Goal: Information Seeking & Learning: Learn about a topic

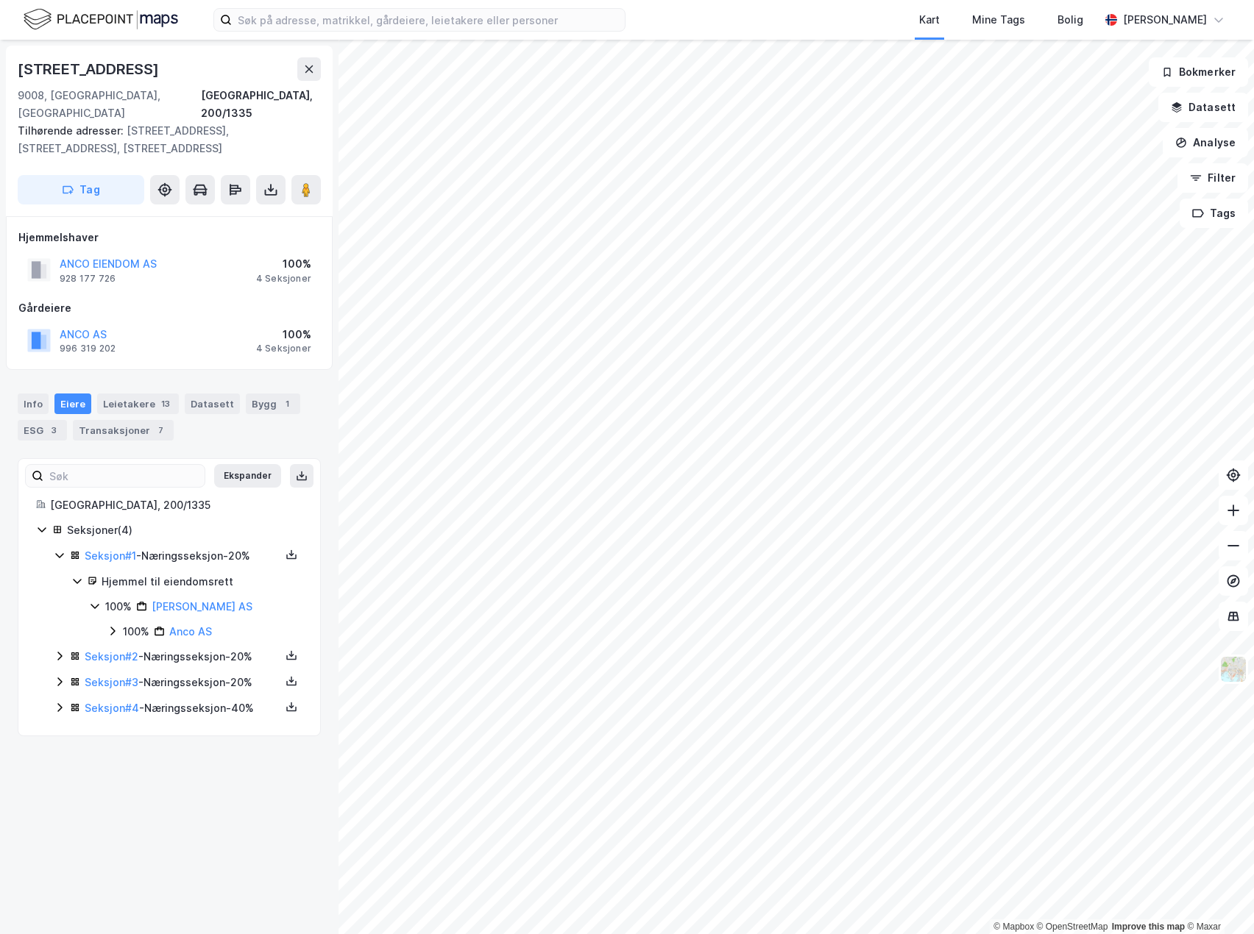
click at [207, 274] on div "Hjemmelshaver ANCO EIENDOM AS 928 177 726 100% 4 Seksjoner Gårdeiere ANCO AS 99…" at bounding box center [169, 293] width 302 height 129
click at [34, 394] on div "Info" at bounding box center [33, 404] width 31 height 21
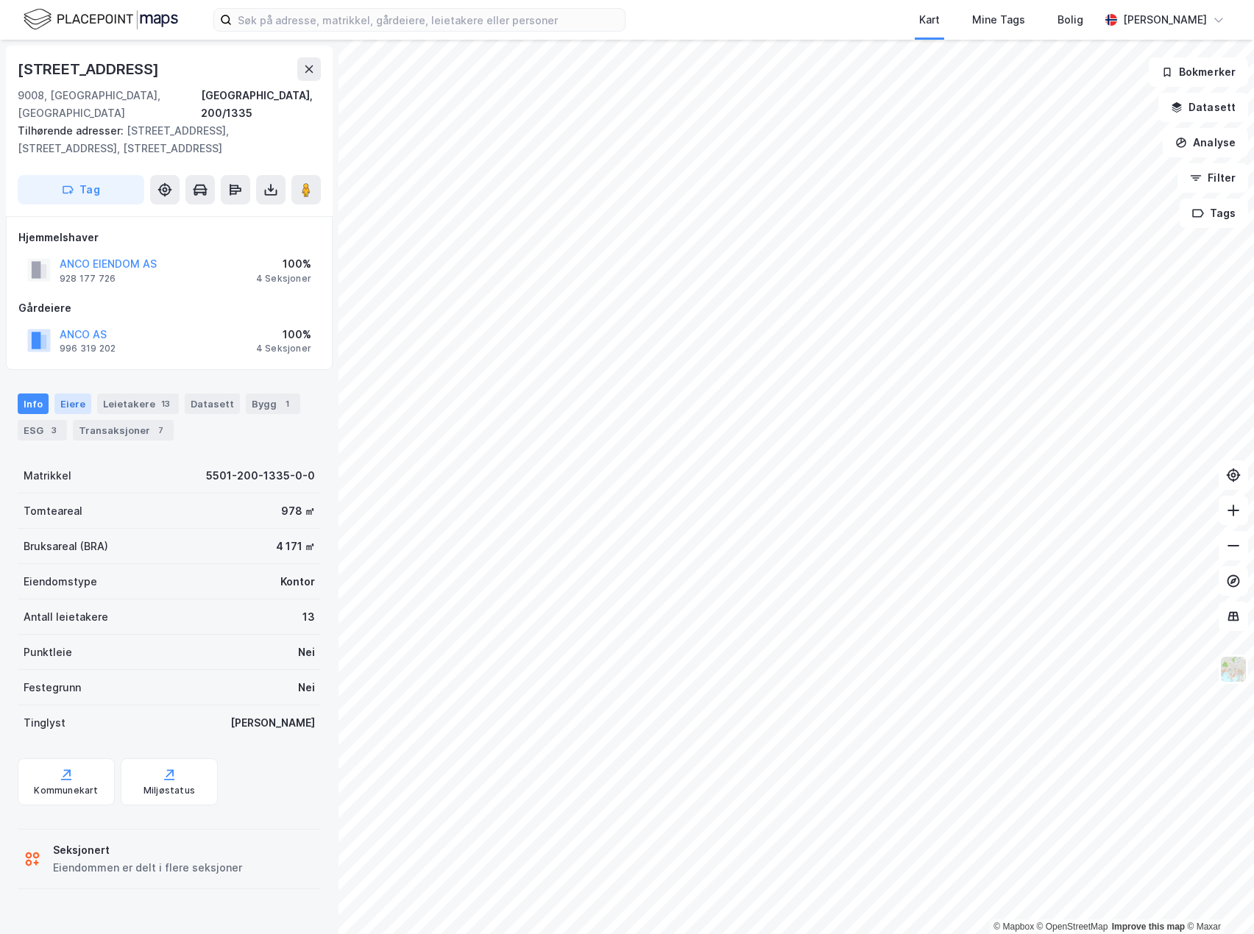
click at [64, 394] on div "Eiere" at bounding box center [72, 404] width 37 height 21
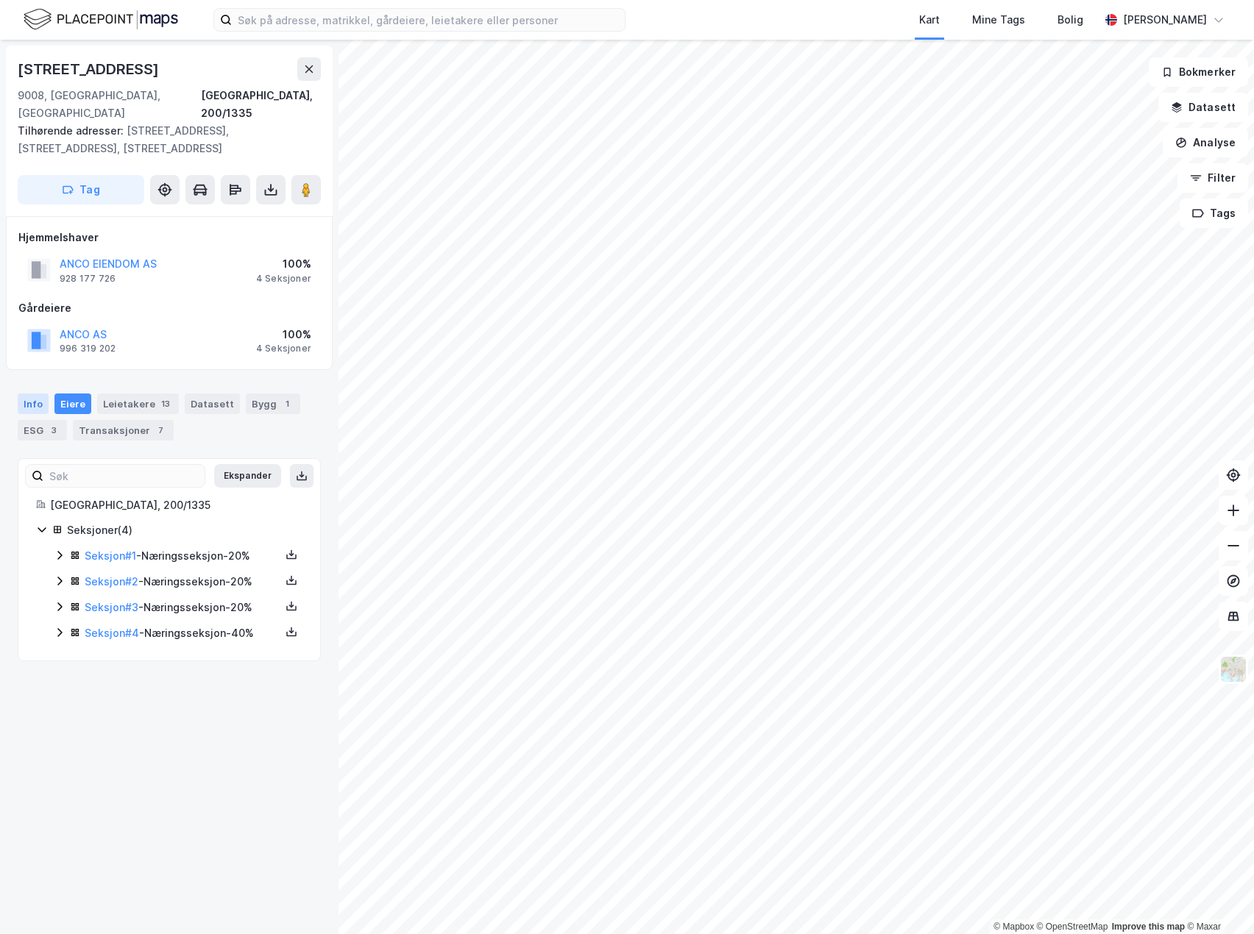
click at [40, 394] on div "Info" at bounding box center [33, 404] width 31 height 21
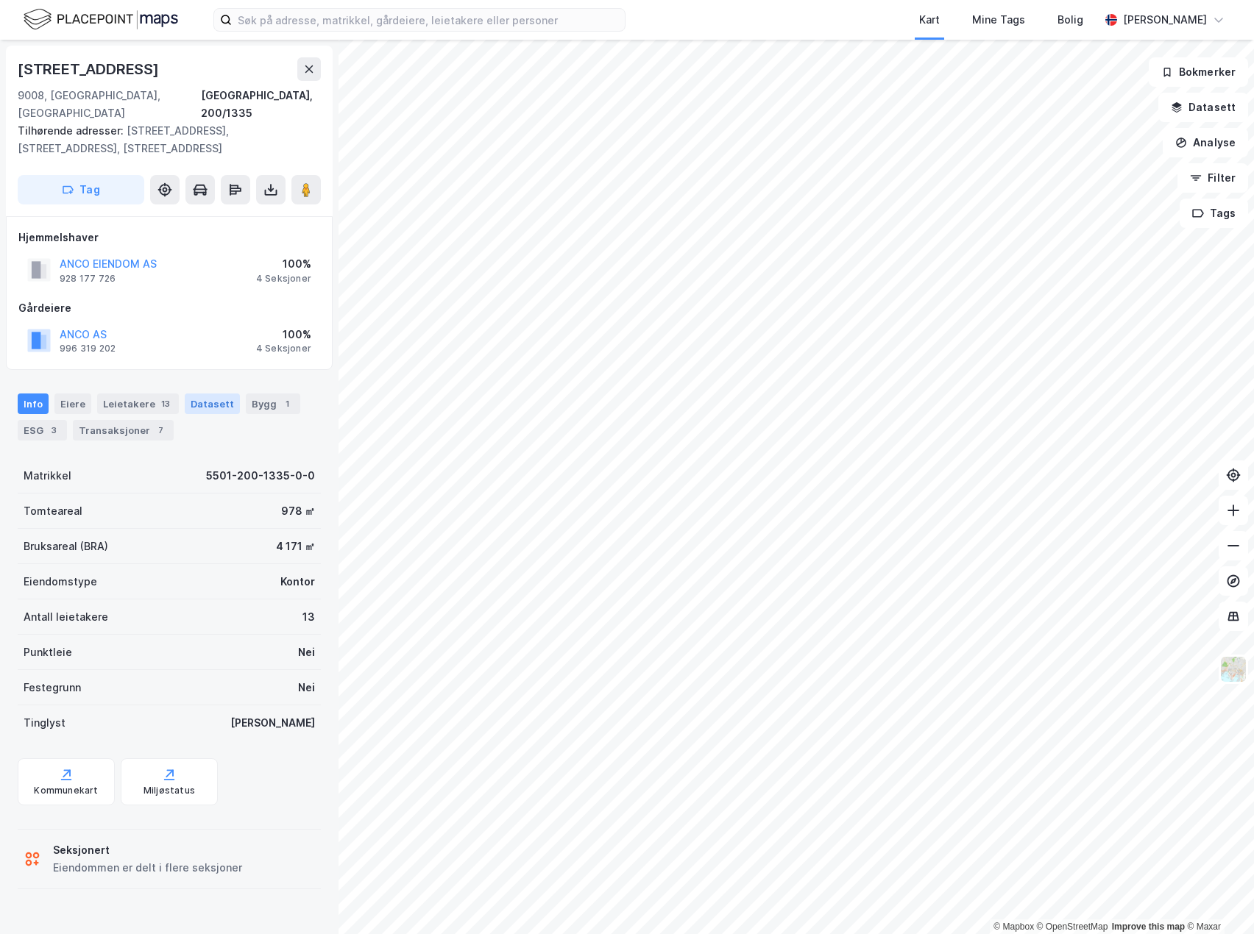
click at [227, 394] on div "Datasett" at bounding box center [212, 404] width 55 height 21
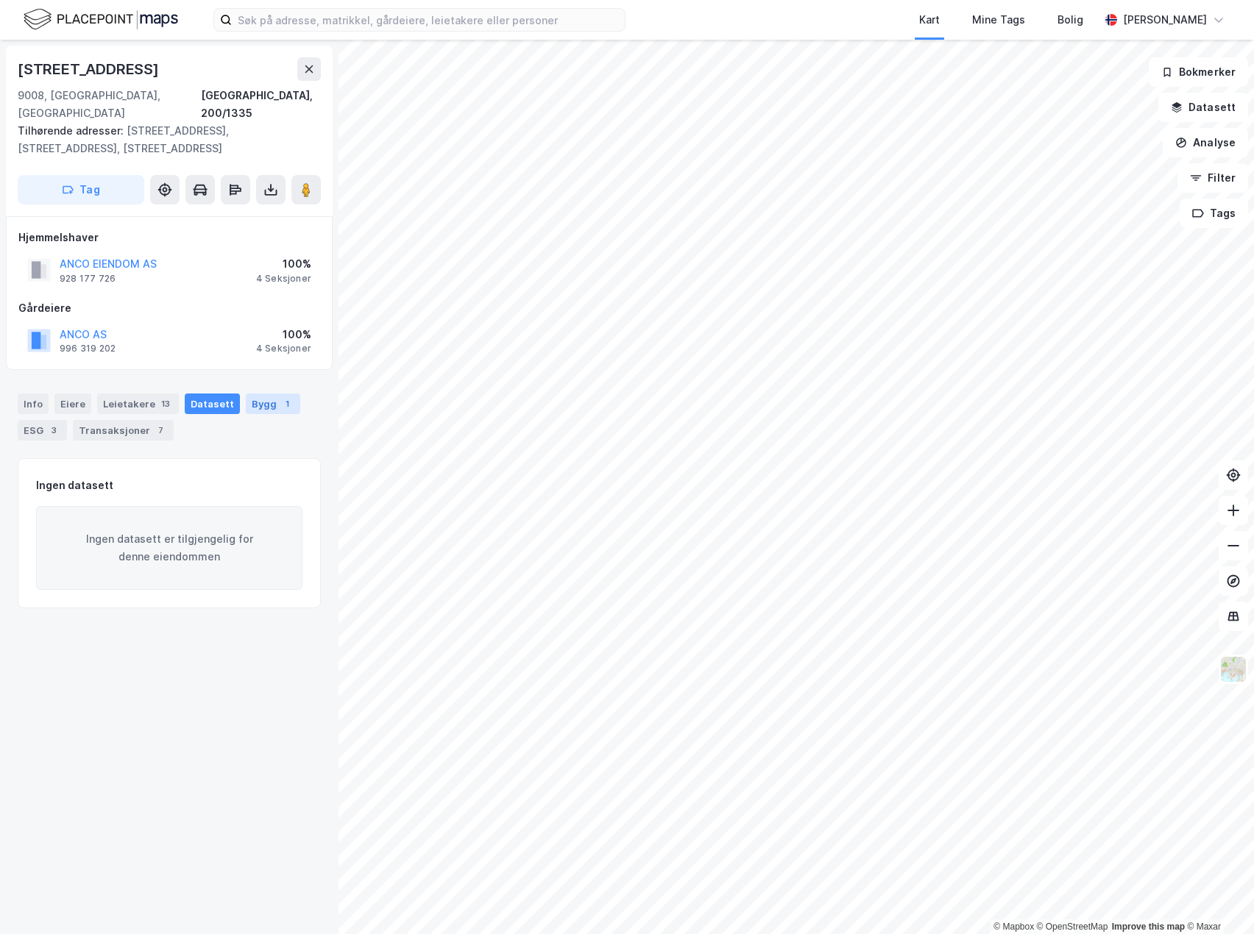
click at [249, 394] on div "Bygg 1" at bounding box center [273, 404] width 54 height 21
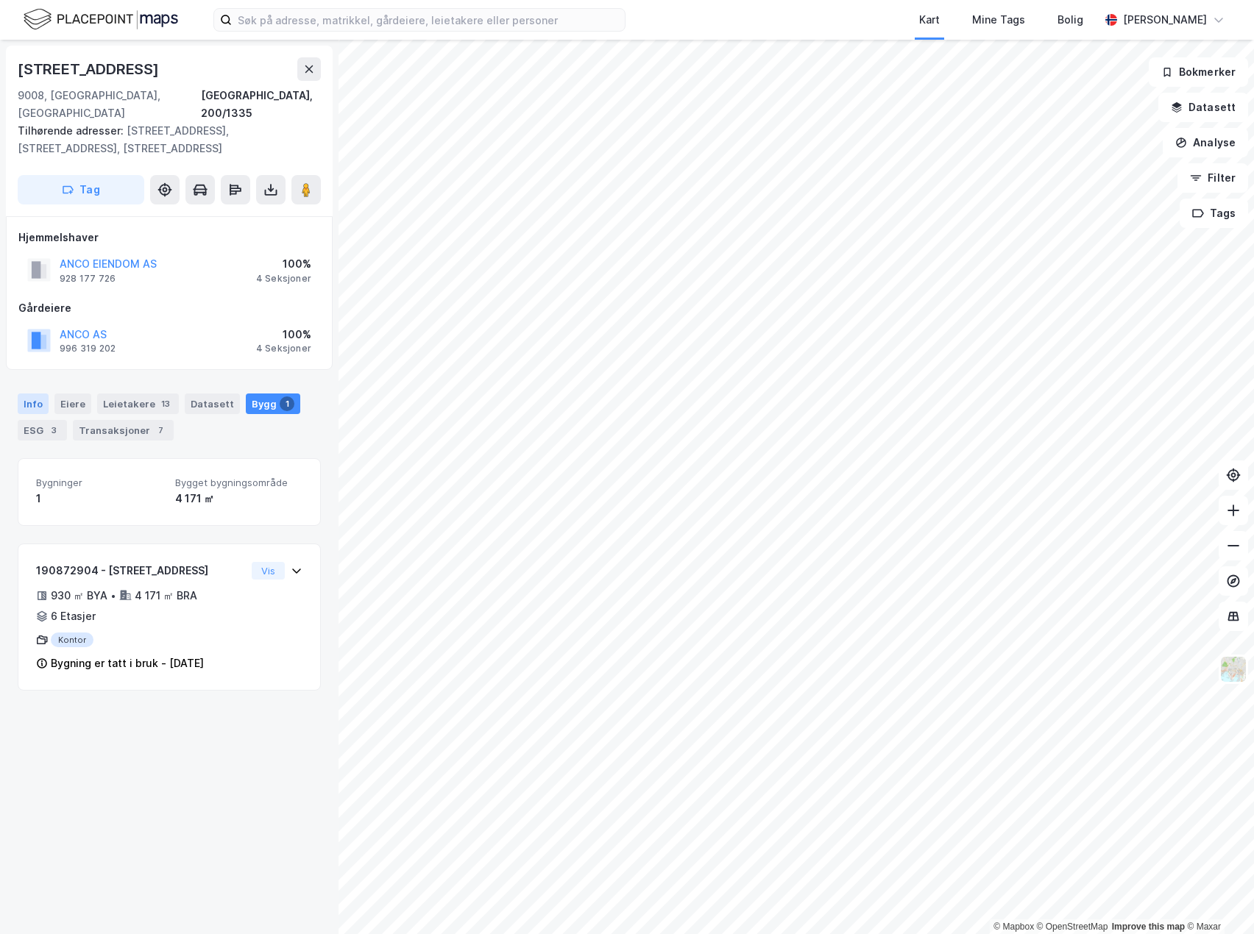
click at [29, 394] on div "Info" at bounding box center [33, 404] width 31 height 21
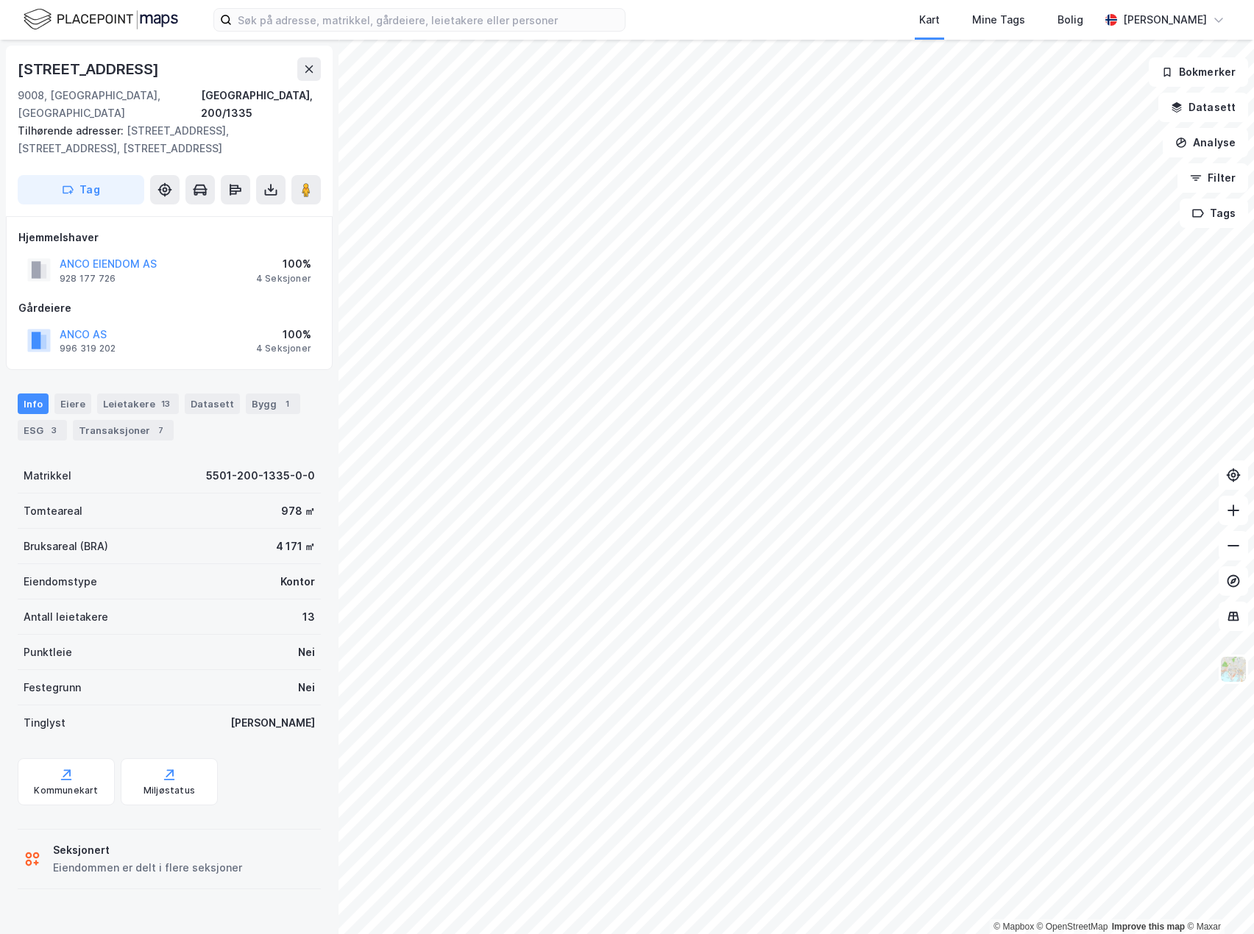
click at [141, 494] on div "Tomteareal 978 ㎡" at bounding box center [169, 511] width 303 height 35
click at [224, 68] on div "[STREET_ADDRESS]" at bounding box center [169, 69] width 303 height 24
click at [234, 467] on div "5501-200-1335-0-0" at bounding box center [260, 476] width 109 height 18
click at [218, 431] on div "Info Eiere Leietakere 13 Datasett Bygg 1 ESG 3 Transaksjoner 7 Matrikkel 5501-2…" at bounding box center [169, 635] width 303 height 519
